Goal: Information Seeking & Learning: Learn about a topic

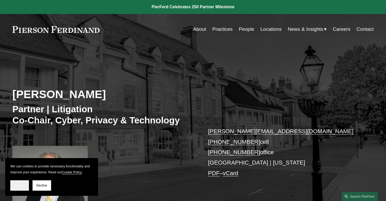
click at [19, 185] on span "Accept" at bounding box center [20, 185] width 10 height 4
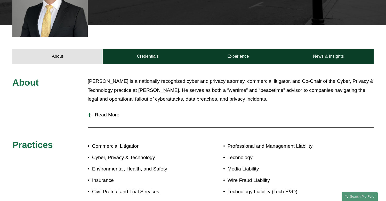
scroll to position [181, 0]
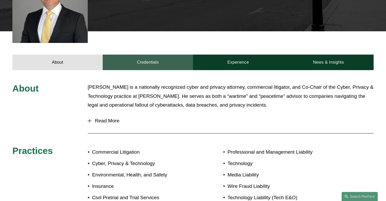
click at [159, 62] on link "Credentials" at bounding box center [148, 62] width 90 height 15
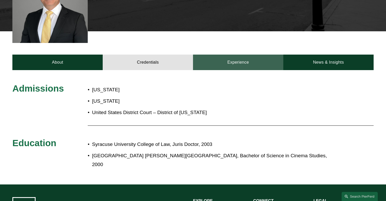
click at [232, 64] on link "Experience" at bounding box center [238, 62] width 90 height 15
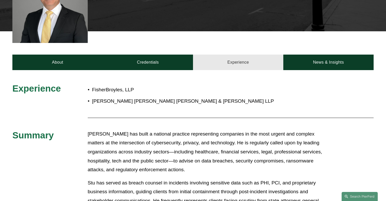
scroll to position [0, 0]
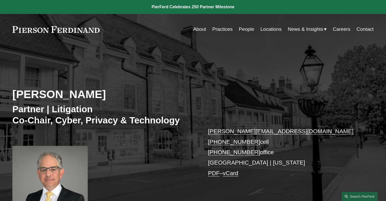
drag, startPoint x: 101, startPoint y: 31, endPoint x: 7, endPoint y: 19, distance: 95.0
click at [7, 19] on div "Skip to Content About Practices People Locations" at bounding box center [193, 29] width 386 height 30
drag, startPoint x: 9, startPoint y: 31, endPoint x: 96, endPoint y: 48, distance: 88.5
click at [96, 96] on h2 "[PERSON_NAME]" at bounding box center [102, 93] width 181 height 13
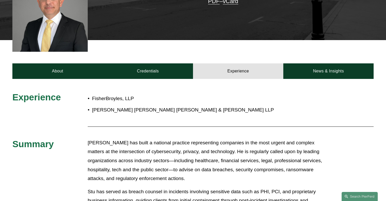
scroll to position [181, 0]
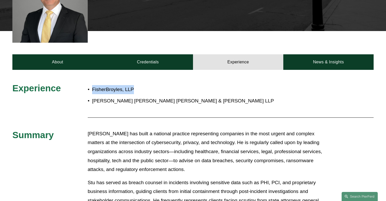
drag, startPoint x: 133, startPoint y: 90, endPoint x: 93, endPoint y: 88, distance: 40.6
click at [93, 88] on p "FisherBroyles, LLP" at bounding box center [210, 89] width 237 height 9
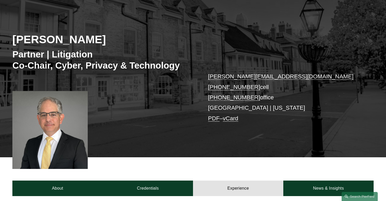
scroll to position [0, 0]
